Goal: Task Accomplishment & Management: Manage account settings

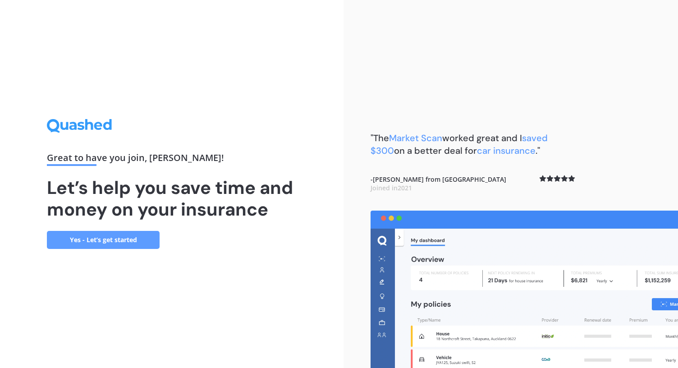
click at [97, 233] on link "Yes - Let’s get started" at bounding box center [103, 240] width 113 height 18
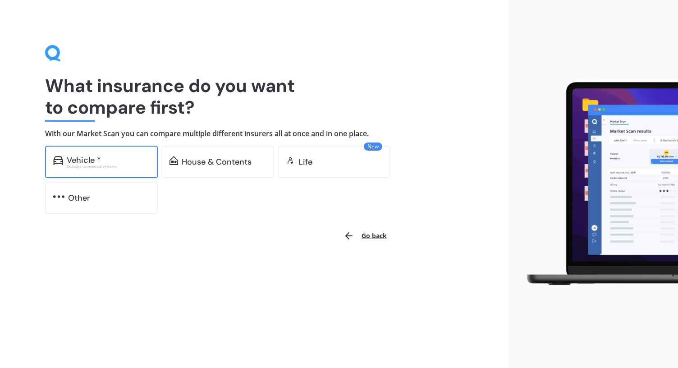
click at [83, 165] on div "Excludes commercial vehicles" at bounding box center [108, 167] width 83 height 4
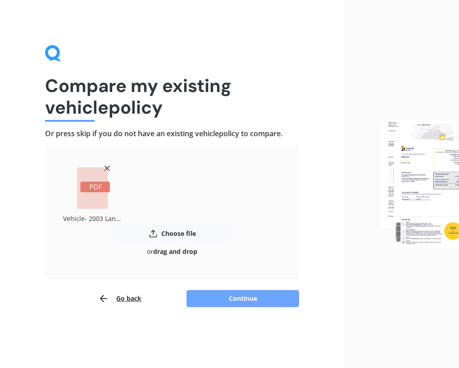
click at [234, 301] on button "Continue" at bounding box center [243, 298] width 113 height 17
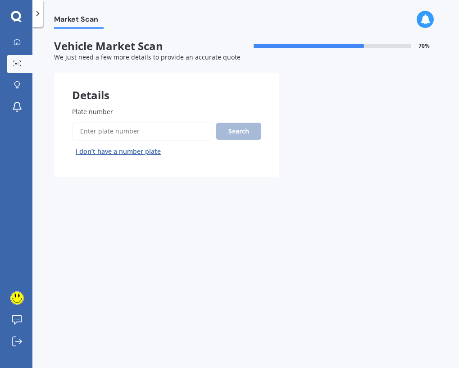
click at [116, 132] on input "Plate number" at bounding box center [142, 131] width 141 height 19
type input "jje900"
click at [240, 137] on button "Search" at bounding box center [238, 131] width 45 height 17
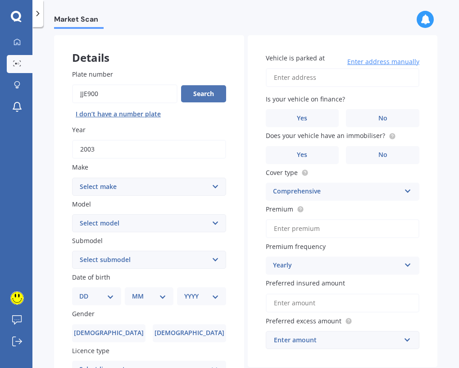
scroll to position [39, 0]
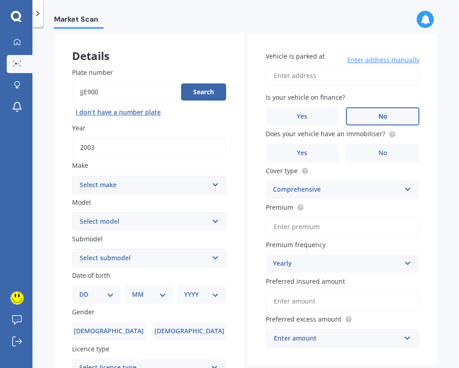
click at [390, 121] on label "No" at bounding box center [382, 116] width 73 height 18
click at [0, 0] on input "No" at bounding box center [0, 0] width 0 height 0
click at [306, 154] on label "Yes" at bounding box center [302, 153] width 73 height 18
click at [0, 0] on input "Yes" at bounding box center [0, 0] width 0 height 0
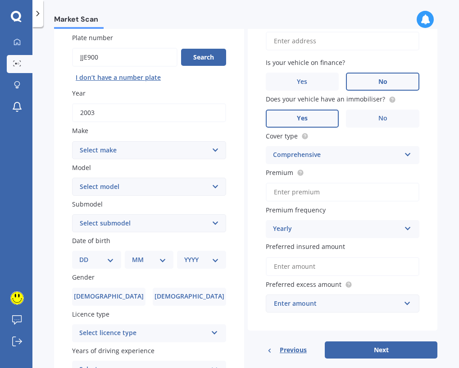
scroll to position [165, 0]
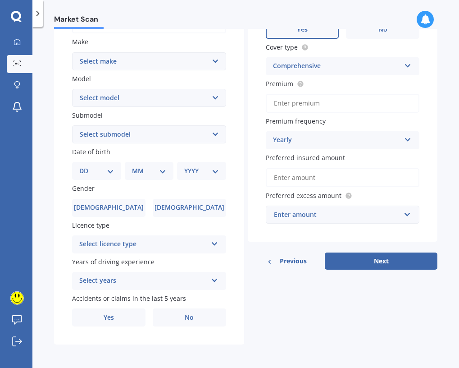
click at [306, 175] on input "Preferred insured amount" at bounding box center [343, 177] width 154 height 19
click at [306, 174] on input "Preferred insured amount" at bounding box center [343, 177] width 154 height 19
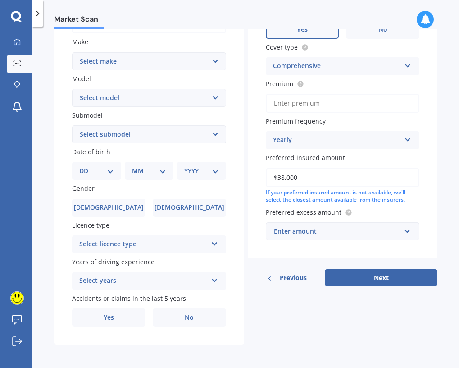
type input "$38,000"
click at [359, 226] on div "Enter amount $100 $400 $500 $750 $1,000 $1,500 $2,000" at bounding box center [343, 231] width 154 height 18
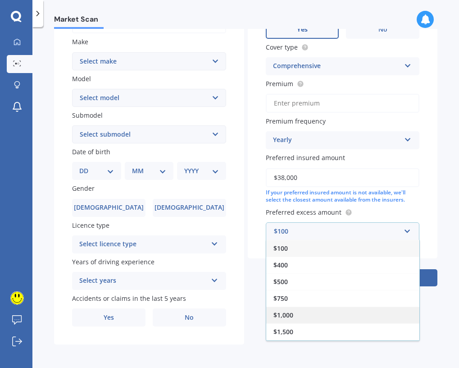
click at [345, 312] on div "$1,000" at bounding box center [342, 315] width 153 height 17
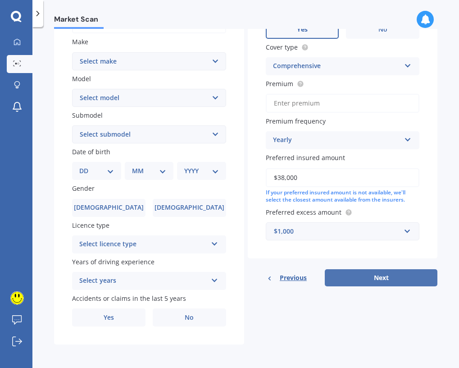
click at [355, 279] on button "Next" at bounding box center [381, 277] width 113 height 17
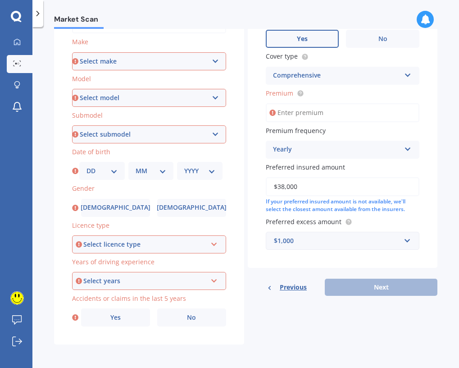
click at [139, 61] on select "Select make AC ALFA ROMEO ASTON [PERSON_NAME] AUDI AUSTIN BEDFORD Bentley BMW B…" at bounding box center [149, 61] width 154 height 18
select select "LANDROVER"
click at [72, 52] on select "Select make AC ALFA ROMEO ASTON [PERSON_NAME] AUDI AUSTIN BEDFORD Bentley BMW B…" at bounding box center [149, 61] width 154 height 18
click at [151, 92] on select "Select model" at bounding box center [149, 98] width 154 height 18
click at [72, 89] on select "Select model 110 130 90 Defender Discovery Evoque Freelander Range Rover Range …" at bounding box center [149, 98] width 154 height 18
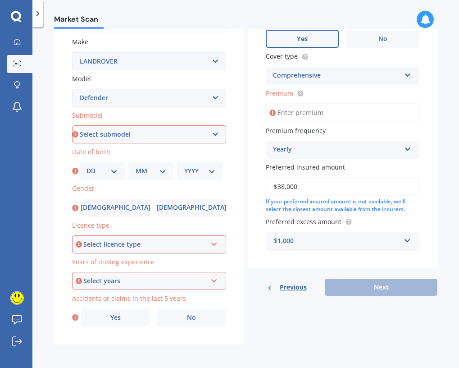
click at [148, 135] on select "Select submodel (All) Diesel Hybrid" at bounding box center [149, 134] width 154 height 18
click at [170, 93] on select "Select model 110 130 90 Defender Discovery Evoque Freelander Range Rover Range …" at bounding box center [149, 98] width 154 height 18
select select "110"
click at [72, 89] on select "Select model 110 130 90 Defender Discovery Evoque Freelander Range Rover Range …" at bounding box center [149, 98] width 154 height 18
click at [158, 135] on select "Select submodel (All)" at bounding box center [149, 134] width 154 height 18
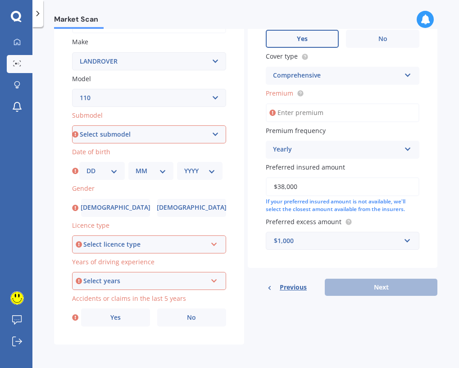
click at [161, 96] on select "Select model 110 130 90 Defender Discovery Evoque Freelander Range Rover Range …" at bounding box center [149, 98] width 154 height 18
click at [72, 89] on select "Select model 110 130 90 Defender Discovery Evoque Freelander Range Rover Range …" at bounding box center [149, 98] width 154 height 18
click at [137, 135] on select "Select submodel (All)" at bounding box center [149, 134] width 154 height 18
select select "(ALL)"
click at [72, 125] on select "Select submodel (All)" at bounding box center [149, 134] width 154 height 18
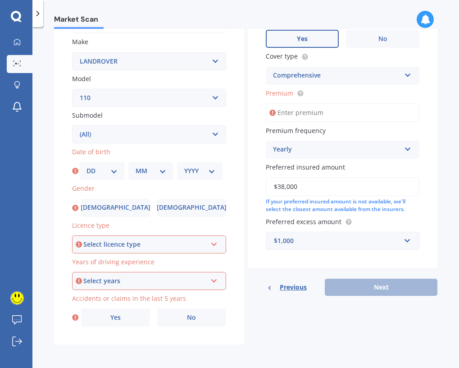
click at [113, 170] on select "DD 01 02 03 04 05 06 07 08 09 10 11 12 13 14 15 16 17 18 19 20 21 22 23 24 25 2…" at bounding box center [102, 171] width 31 height 10
select select "14"
click at [87, 166] on select "DD 01 02 03 04 05 06 07 08 09 10 11 12 13 14 15 16 17 18 19 20 21 22 23 24 25 2…" at bounding box center [102, 171] width 31 height 10
click at [139, 168] on select "MM 01 02 03 04 05 06 07 08 09 10 11 12" at bounding box center [151, 171] width 31 height 10
select select "03"
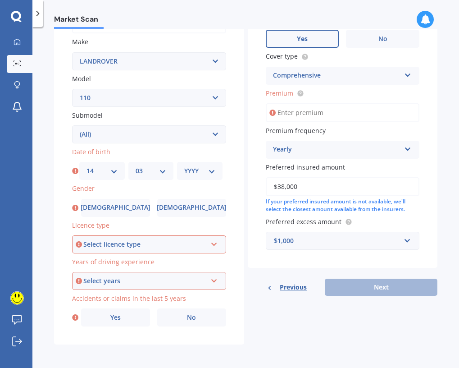
click at [136, 166] on select "MM 01 02 03 04 05 06 07 08 09 10 11 12" at bounding box center [151, 171] width 31 height 10
click at [208, 162] on div "YYYY 2025 2024 2023 2022 2021 2020 2019 2018 2017 2016 2015 2014 2013 2012 2011…" at bounding box center [200, 171] width 46 height 18
click at [206, 168] on select "YYYY 2025 2024 2023 2022 2021 2020 2019 2018 2017 2016 2015 2014 2013 2012 2011…" at bounding box center [199, 171] width 31 height 10
select select "1967"
click at [184, 166] on select "YYYY 2025 2024 2023 2022 2021 2020 2019 2018 2017 2016 2015 2014 2013 2012 2011…" at bounding box center [199, 171] width 31 height 10
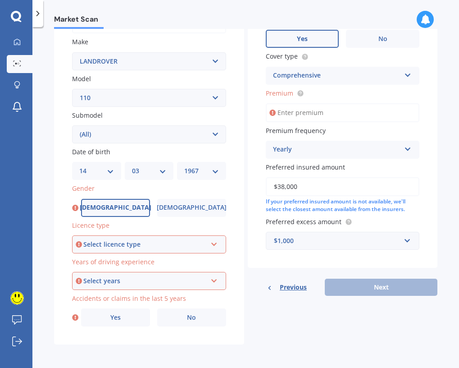
click at [129, 199] on label "[DEMOGRAPHIC_DATA]" at bounding box center [115, 208] width 69 height 18
click at [0, 0] on input "[DEMOGRAPHIC_DATA]" at bounding box center [0, 0] width 0 height 0
click at [166, 243] on div "Select licence type" at bounding box center [145, 244] width 124 height 10
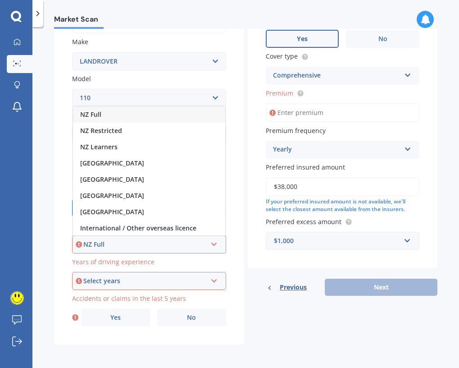
click at [166, 243] on div "NZ Full" at bounding box center [145, 244] width 124 height 10
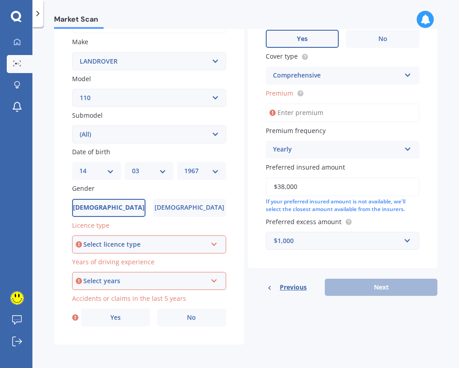
click at [170, 277] on div "Select years" at bounding box center [145, 281] width 124 height 10
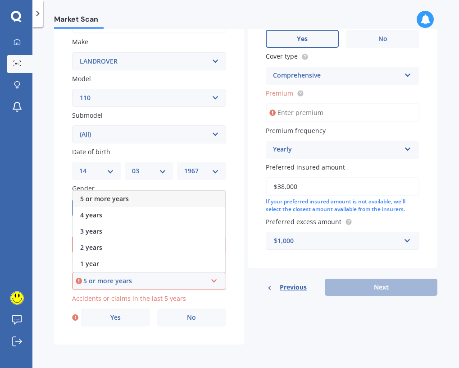
click at [161, 196] on div "5 or more years" at bounding box center [149, 199] width 152 height 16
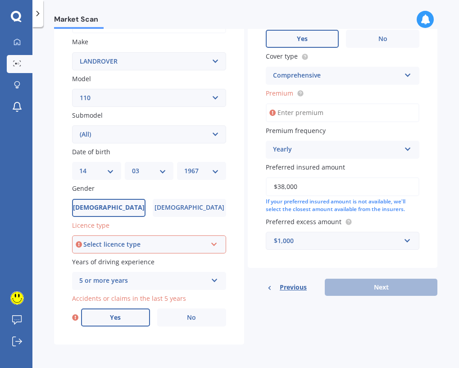
click at [124, 315] on label "Yes" at bounding box center [115, 317] width 69 height 18
click at [0, 0] on input "Yes" at bounding box center [0, 0] width 0 height 0
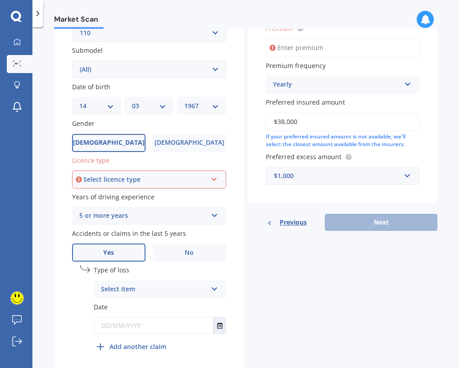
scroll to position [263, 0]
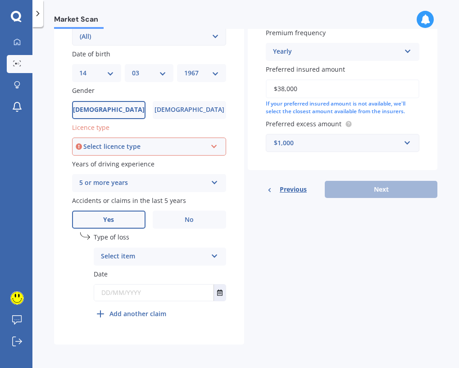
click at [154, 256] on div "Select item" at bounding box center [154, 256] width 106 height 11
click at [174, 272] on div "At fault accident" at bounding box center [160, 274] width 132 height 16
drag, startPoint x: 166, startPoint y: 292, endPoint x: 125, endPoint y: 290, distance: 41.1
click at [125, 290] on input "text" at bounding box center [153, 292] width 119 height 16
click at [219, 291] on icon "Select date" at bounding box center [219, 292] width 5 height 6
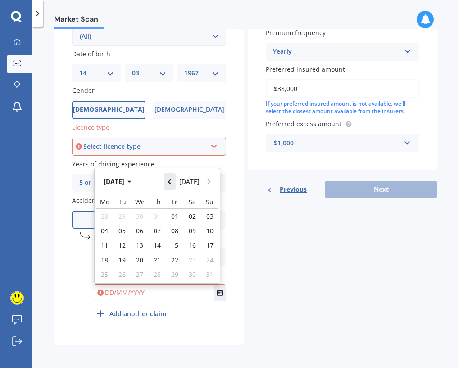
click at [175, 183] on button "Navigate back" at bounding box center [170, 181] width 12 height 16
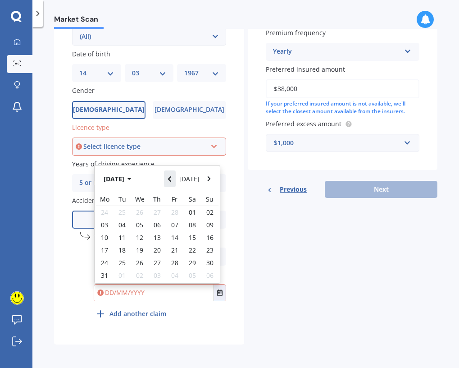
click at [175, 183] on button "Navigate back" at bounding box center [170, 178] width 12 height 16
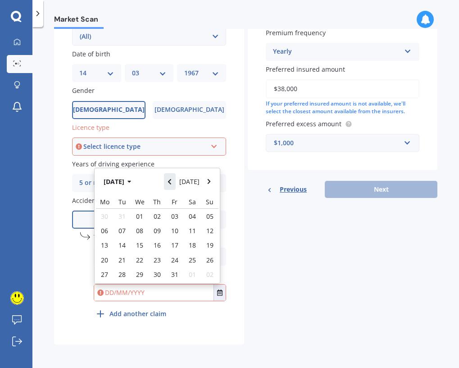
click at [175, 183] on button "Navigate back" at bounding box center [170, 181] width 12 height 16
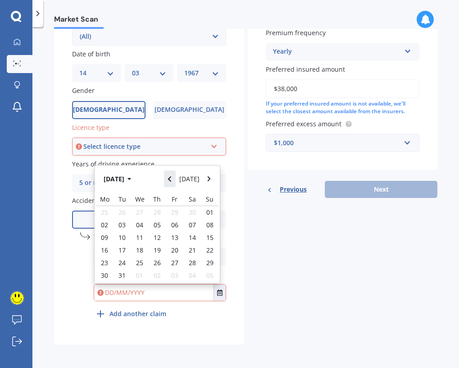
click at [175, 183] on button "Navigate back" at bounding box center [170, 178] width 12 height 16
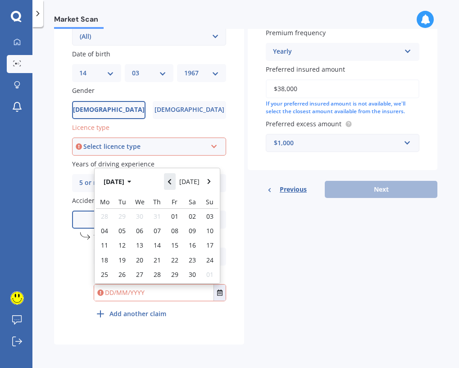
click at [175, 183] on button "Navigate back" at bounding box center [170, 181] width 12 height 16
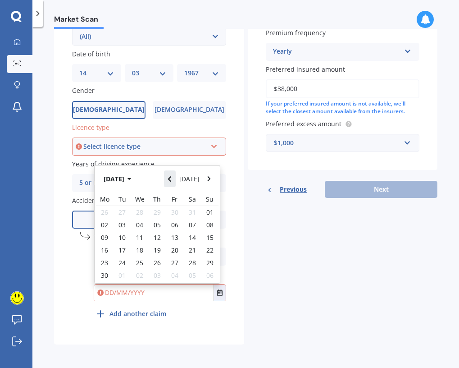
click at [175, 183] on button "Navigate back" at bounding box center [170, 178] width 12 height 16
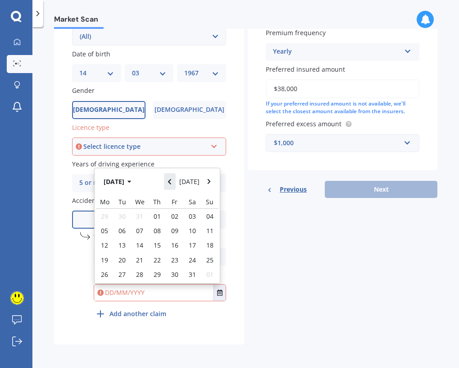
click at [175, 183] on button "Navigate back" at bounding box center [170, 181] width 12 height 16
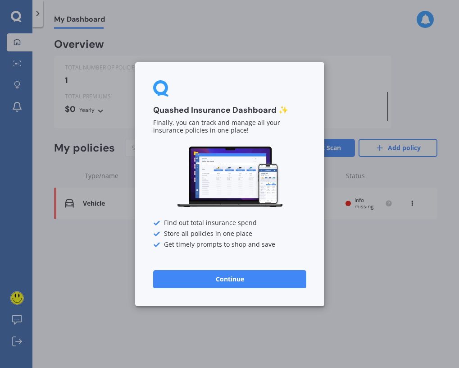
click at [209, 274] on button "Continue" at bounding box center [229, 279] width 153 height 18
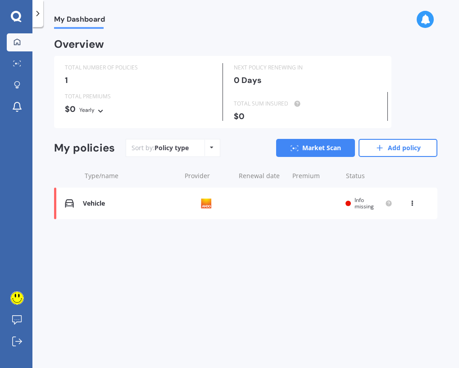
click at [36, 15] on icon at bounding box center [37, 13] width 9 height 9
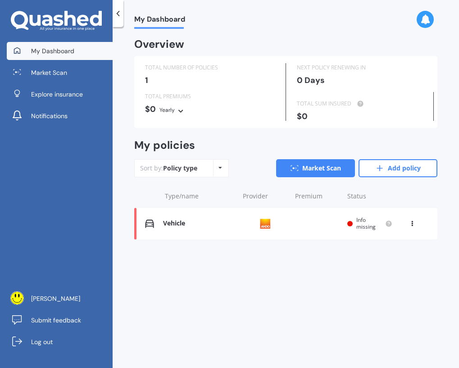
click at [225, 293] on div "My Dashboard Overview TOTAL NUMBER OF POLICIES 1 NEXT POLICY RENEWING [DATE] TO…" at bounding box center [286, 199] width 347 height 341
click at [153, 13] on div "My Dashboard" at bounding box center [155, 14] width 62 height 29
click at [150, 21] on span "My Dashboard" at bounding box center [159, 21] width 51 height 12
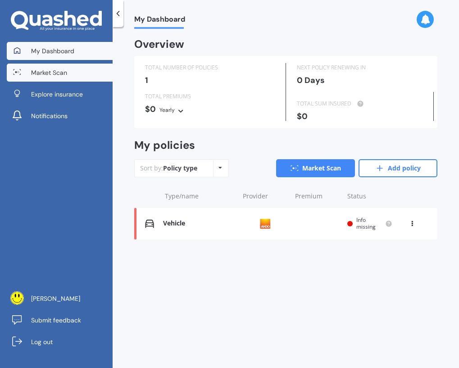
click at [74, 66] on link "Market Scan" at bounding box center [60, 73] width 106 height 18
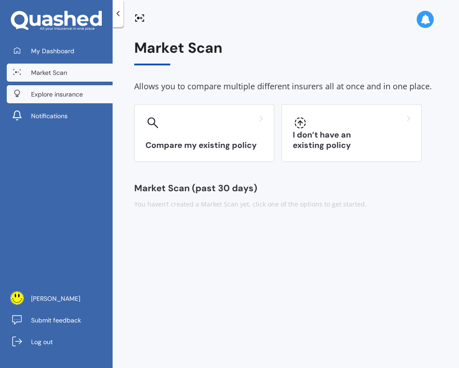
click at [72, 100] on link "Explore insurance" at bounding box center [60, 94] width 106 height 18
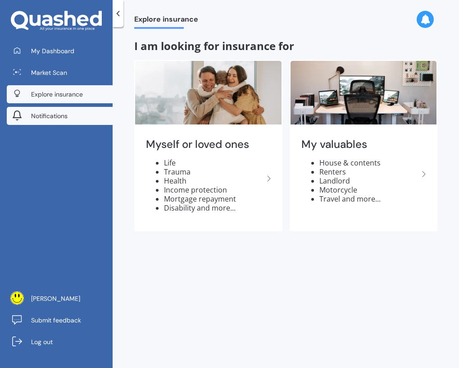
click at [68, 123] on link "Notifications" at bounding box center [60, 116] width 106 height 18
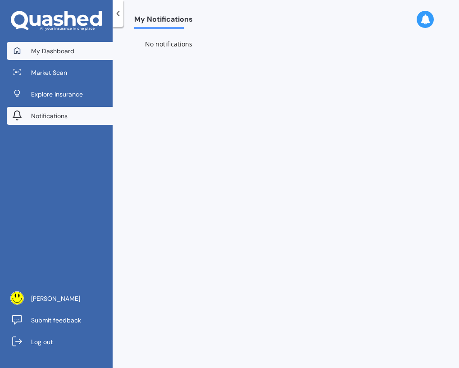
click at [56, 56] on link "My Dashboard" at bounding box center [60, 51] width 106 height 18
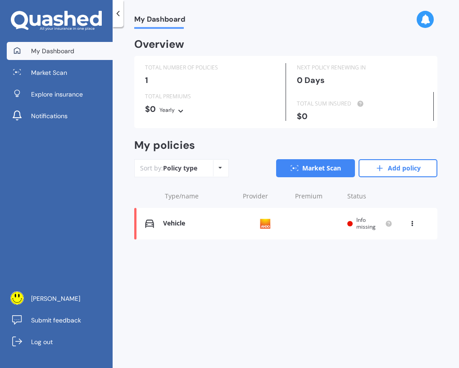
click at [364, 225] on span "Info missing" at bounding box center [366, 223] width 19 height 14
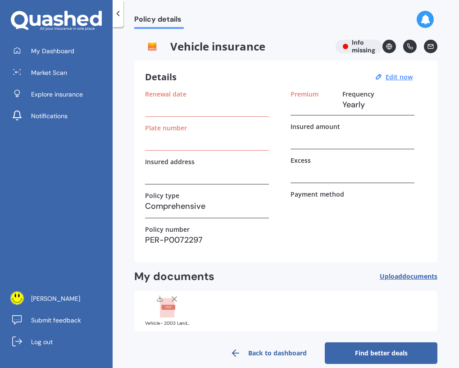
click at [119, 13] on icon at bounding box center [118, 13] width 9 height 9
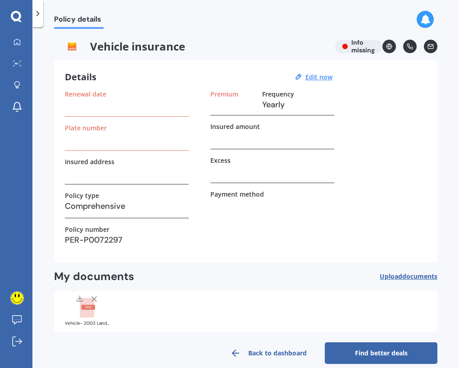
click at [37, 14] on icon at bounding box center [37, 13] width 9 height 9
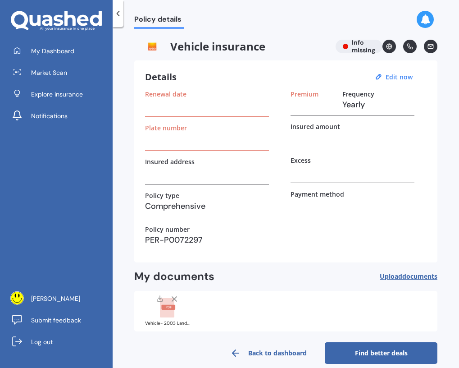
scroll to position [12, 0]
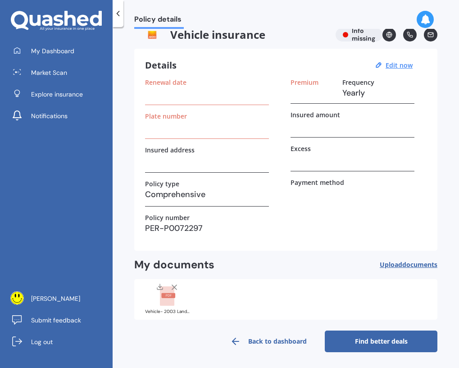
click at [254, 342] on link "Back to dashboard" at bounding box center [268, 341] width 113 height 22
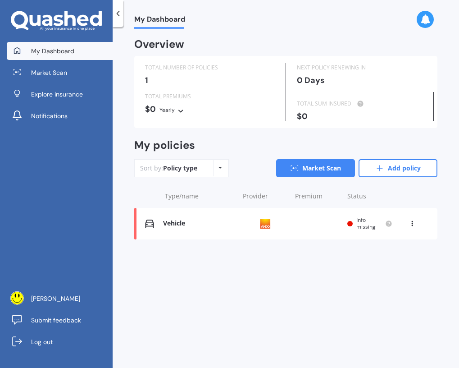
click at [410, 222] on icon at bounding box center [412, 221] width 6 height 5
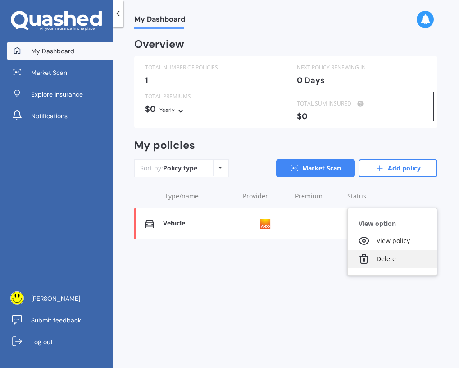
click at [412, 260] on div "Delete" at bounding box center [392, 259] width 89 height 18
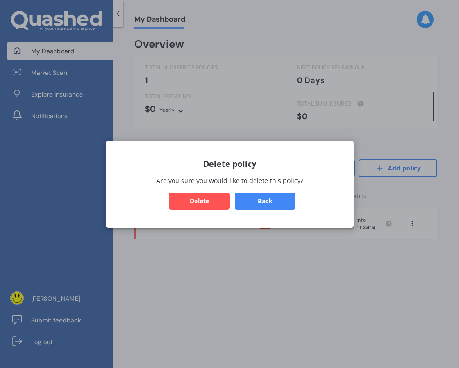
click at [210, 199] on button "Delete" at bounding box center [199, 200] width 61 height 17
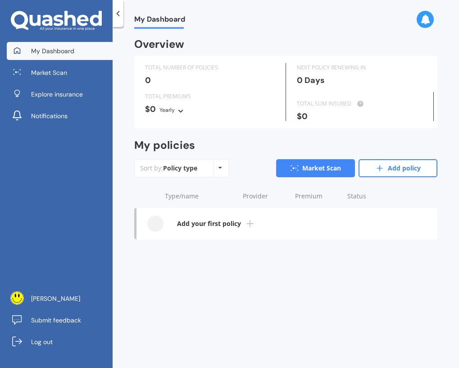
click at [285, 287] on div "My Dashboard Overview TOTAL NUMBER OF POLICIES 0 NEXT POLICY RENEWING [DATE] TO…" at bounding box center [286, 199] width 347 height 341
